Goal: Information Seeking & Learning: Learn about a topic

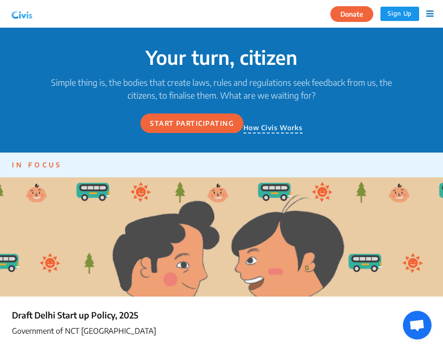
scroll to position [98, 0]
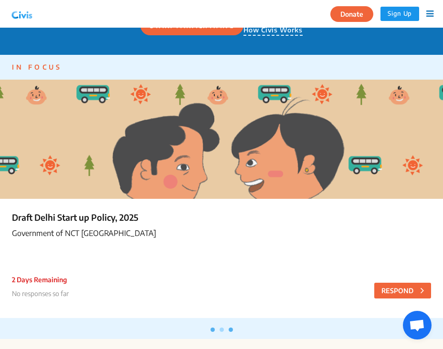
click at [223, 330] on span at bounding box center [222, 330] width 4 height 4
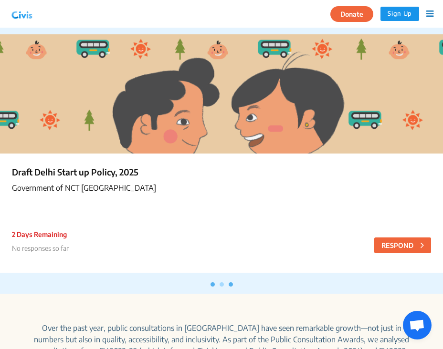
scroll to position [143, 0]
click at [222, 285] on span at bounding box center [222, 285] width 4 height 4
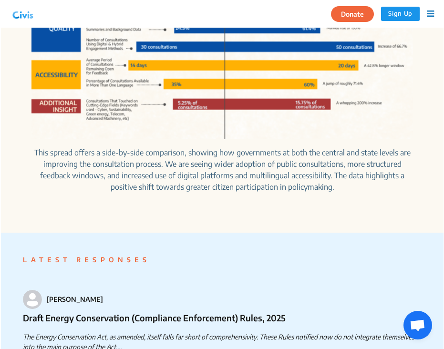
scroll to position [255, 0]
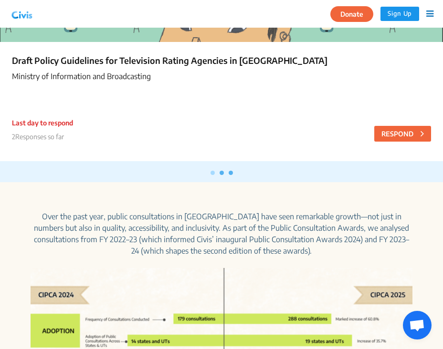
click at [433, 14] on icon at bounding box center [429, 14] width 7 height 9
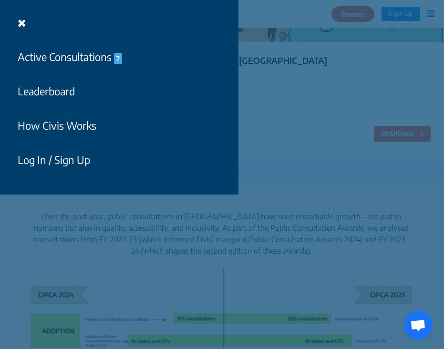
click at [94, 60] on button "Active Consultations 7" at bounding box center [69, 57] width 117 height 22
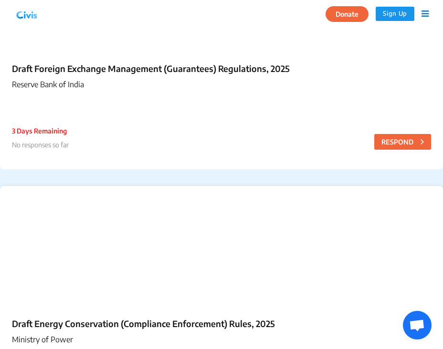
scroll to position [606, 0]
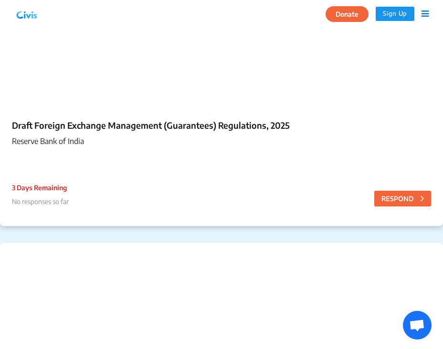
click at [89, 145] on p "Reserve Bank of India" at bounding box center [221, 141] width 419 height 11
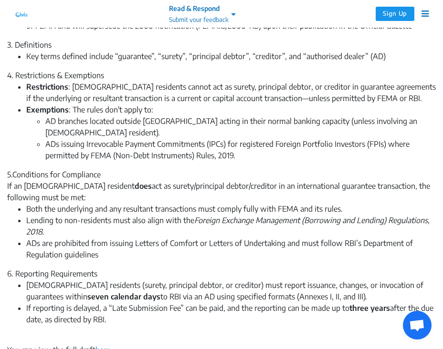
scroll to position [474, 0]
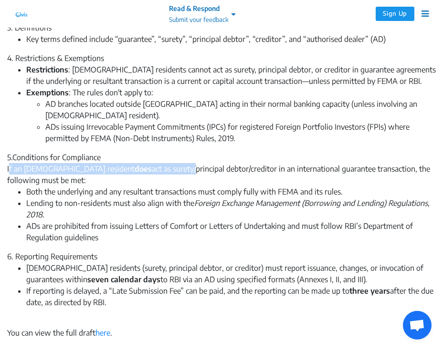
drag, startPoint x: 9, startPoint y: 157, endPoint x: 137, endPoint y: 160, distance: 127.9
click at [137, 160] on div "5.Conditions for Compliance If an [DEMOGRAPHIC_DATA] resident does act as suret…" at bounding box center [221, 169] width 429 height 34
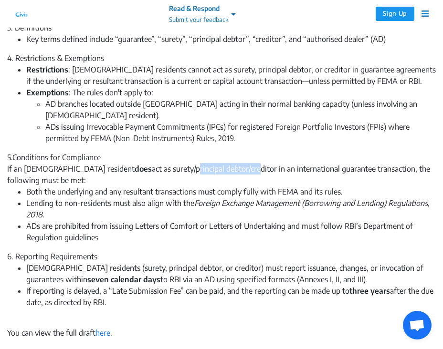
drag, startPoint x: 139, startPoint y: 159, endPoint x: 201, endPoint y: 158, distance: 61.6
click at [201, 158] on div "5.Conditions for Compliance If an [DEMOGRAPHIC_DATA] resident does act as suret…" at bounding box center [221, 169] width 429 height 34
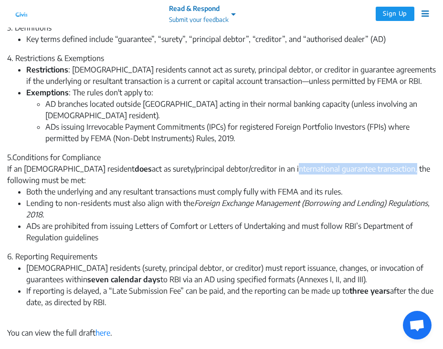
drag, startPoint x: 239, startPoint y: 157, endPoint x: 357, endPoint y: 160, distance: 118.4
click at [357, 160] on div "5.Conditions for Compliance If an [DEMOGRAPHIC_DATA] resident does act as suret…" at bounding box center [221, 169] width 429 height 34
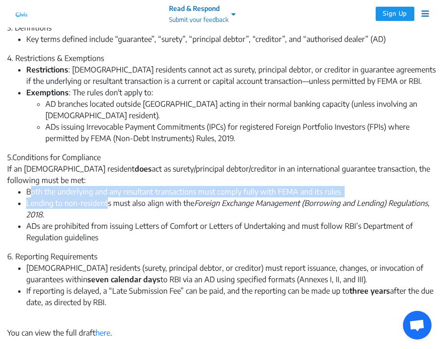
drag, startPoint x: 31, startPoint y: 179, endPoint x: 107, endPoint y: 190, distance: 77.1
click at [107, 190] on ul "Both the underlying and any resultant transactions must comply fully with FEMA …" at bounding box center [221, 214] width 429 height 57
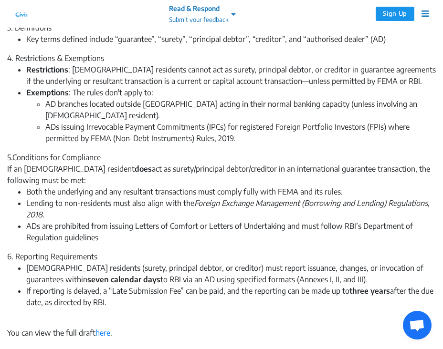
click at [114, 202] on li "Lending to non-residents must also align with the Foreign Exchange Management (…" at bounding box center [230, 209] width 409 height 23
click at [396, 186] on li "Both the underlying and any resultant transactions must comply fully with FEMA …" at bounding box center [230, 191] width 409 height 11
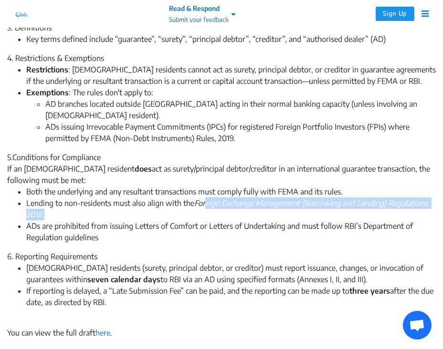
drag, startPoint x: 205, startPoint y: 193, endPoint x: 238, endPoint y: 197, distance: 33.1
click at [238, 198] on li "Lending to non-residents must also align with the Foreign Exchange Management (…" at bounding box center [230, 209] width 409 height 23
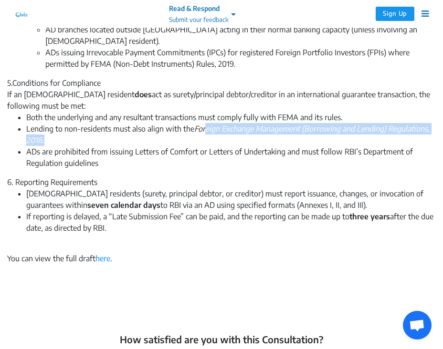
scroll to position [549, 0]
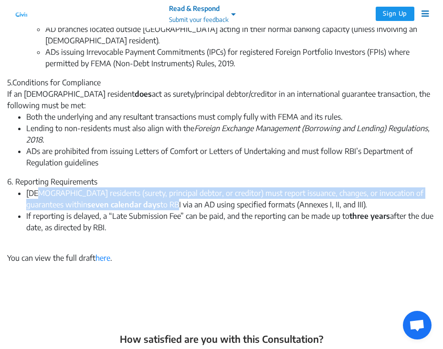
drag, startPoint x: 36, startPoint y: 182, endPoint x: 114, endPoint y: 189, distance: 78.1
click at [114, 189] on li "[DEMOGRAPHIC_DATA] residents (surety, principal debtor, or creditor) must repor…" at bounding box center [230, 199] width 409 height 23
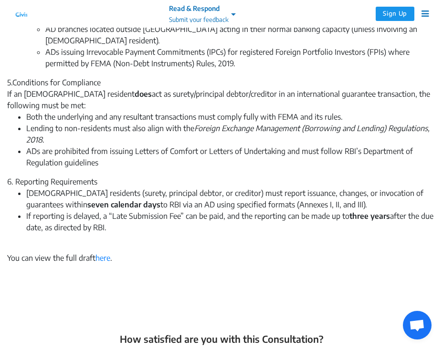
click at [114, 227] on li "If reporting is delayed, a “Late Submission Fee” can be paid, and the reporting…" at bounding box center [230, 227] width 409 height 34
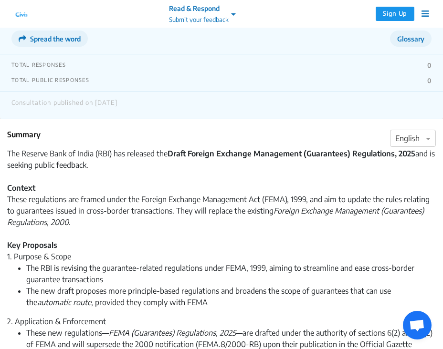
scroll to position [136, 0]
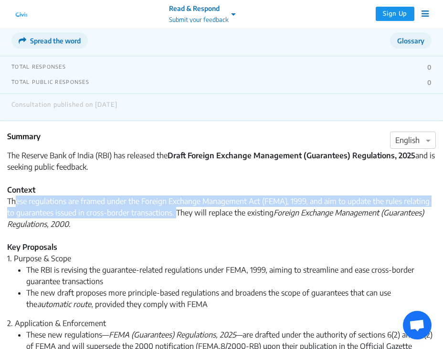
drag, startPoint x: 16, startPoint y: 203, endPoint x: 176, endPoint y: 211, distance: 160.6
click at [176, 211] on div "These regulations are framed under the Foreign Exchange Management Act (FEMA), …" at bounding box center [221, 219] width 429 height 46
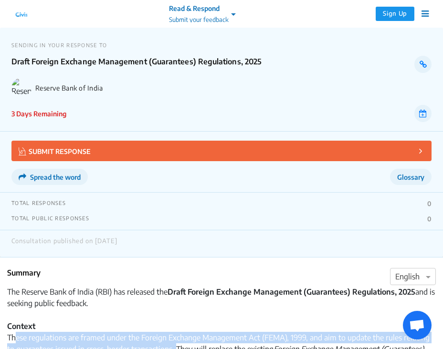
scroll to position [0, 0]
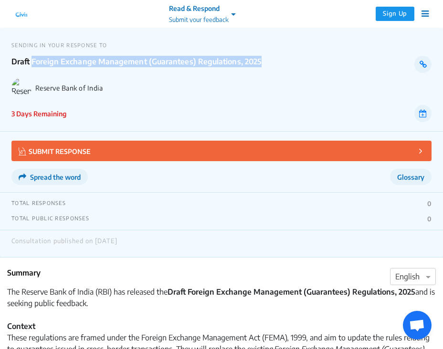
drag, startPoint x: 31, startPoint y: 62, endPoint x: 377, endPoint y: 64, distance: 345.5
click at [377, 64] on p "Draft Foreign Exchange Management (Guarantees) Regulations, 2025" at bounding box center [200, 64] width 378 height 17
copy p "Foreign Exchange Management (Guarantees) Regulations, 2025"
